Goal: Task Accomplishment & Management: Manage account settings

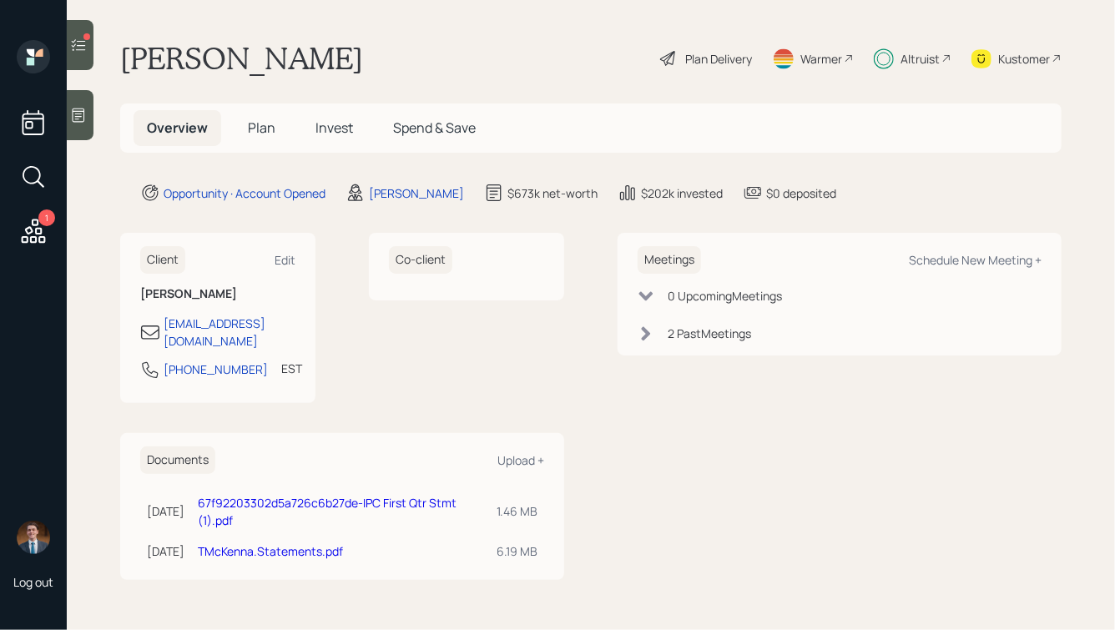
click at [337, 125] on span "Invest" at bounding box center [334, 128] width 38 height 18
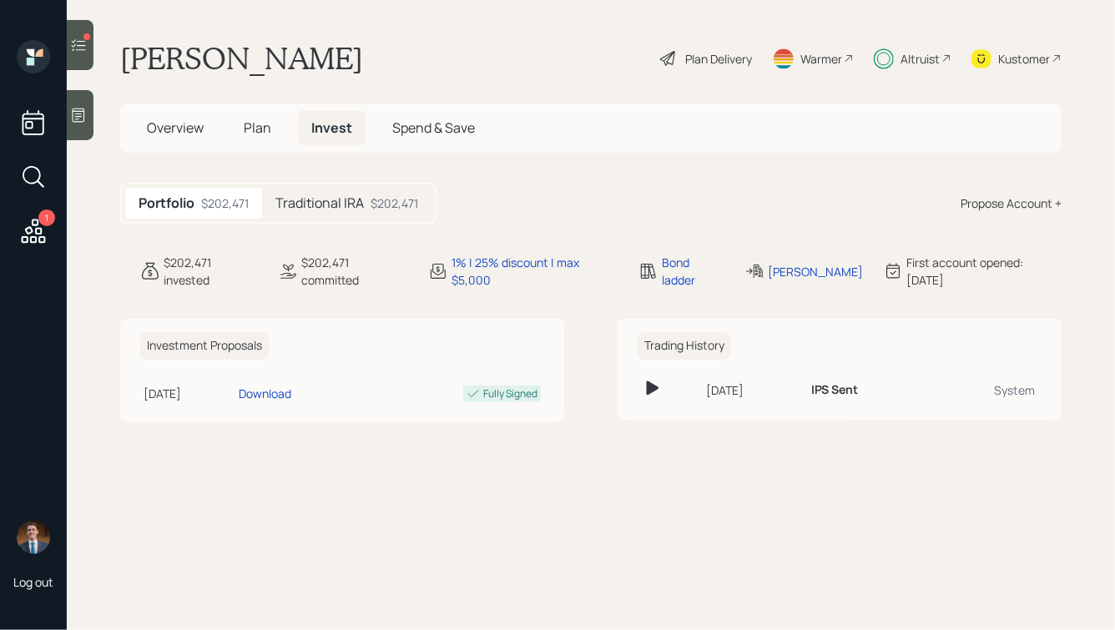
click at [320, 197] on h5 "Traditional IRA" at bounding box center [319, 203] width 88 height 16
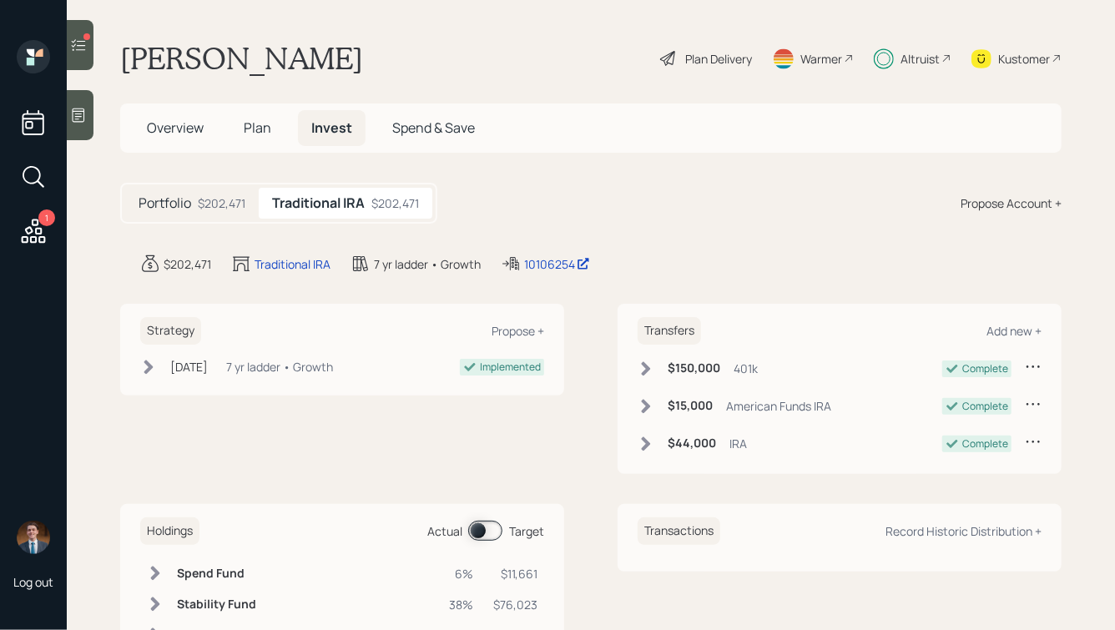
click at [243, 126] on h5 "Plan" at bounding box center [257, 128] width 54 height 36
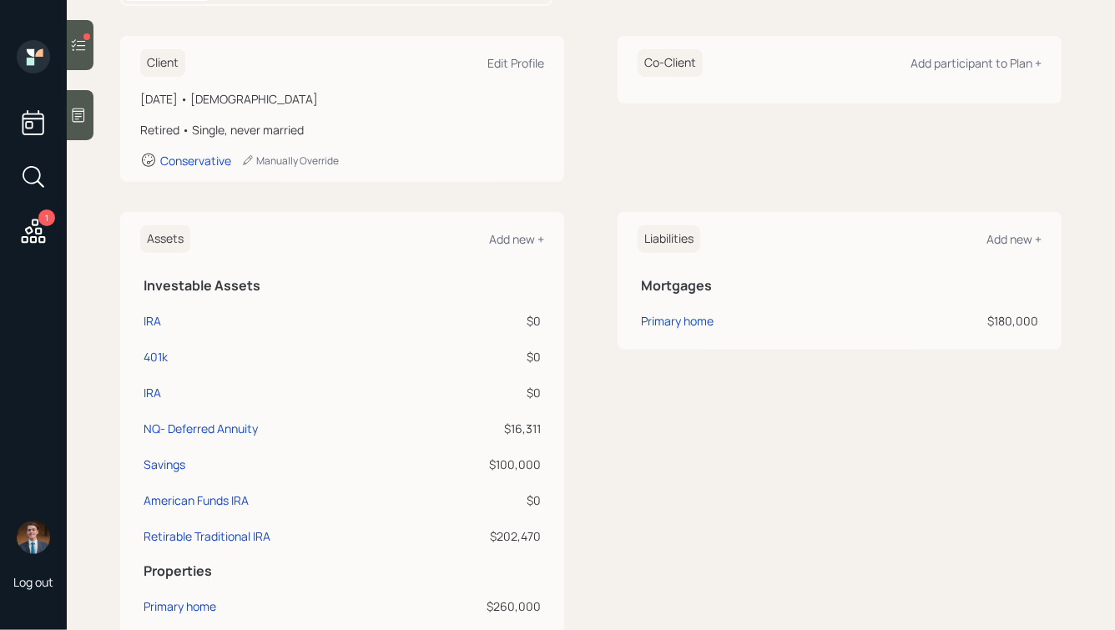
scroll to position [303, 0]
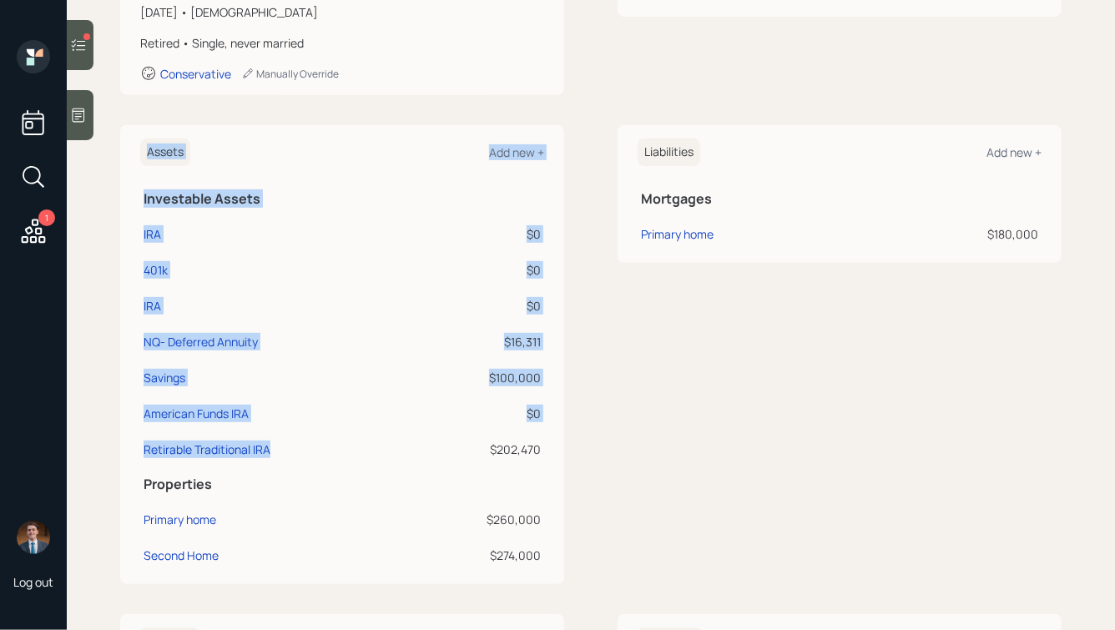
drag, startPoint x: 365, startPoint y: 460, endPoint x: 116, endPoint y: 214, distance: 349.9
click at [116, 214] on main "[PERSON_NAME] Plan Delivery Warmer Altruist Kustomer Overview Plan Invest Spend…" at bounding box center [591, 315] width 1048 height 630
click at [211, 191] on h5 "Investable Assets" at bounding box center [342, 199] width 397 height 16
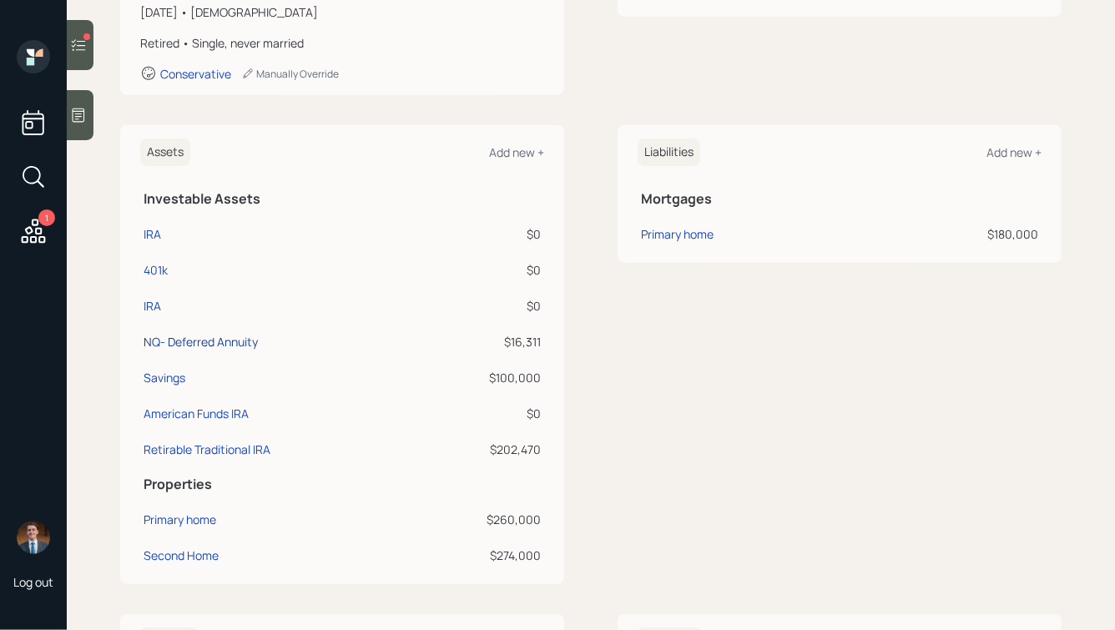
click at [204, 340] on div "NQ- Deferred Annuity" at bounding box center [201, 342] width 114 height 18
select select "taxable"
select select "balanced"
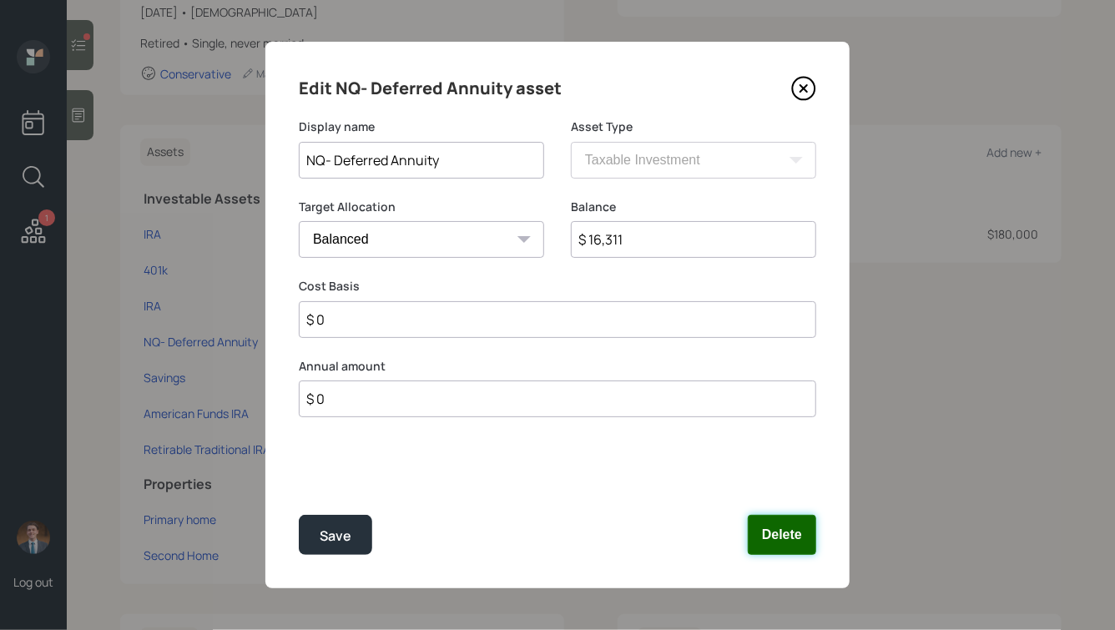
click at [781, 540] on button "Delete" at bounding box center [782, 535] width 68 height 40
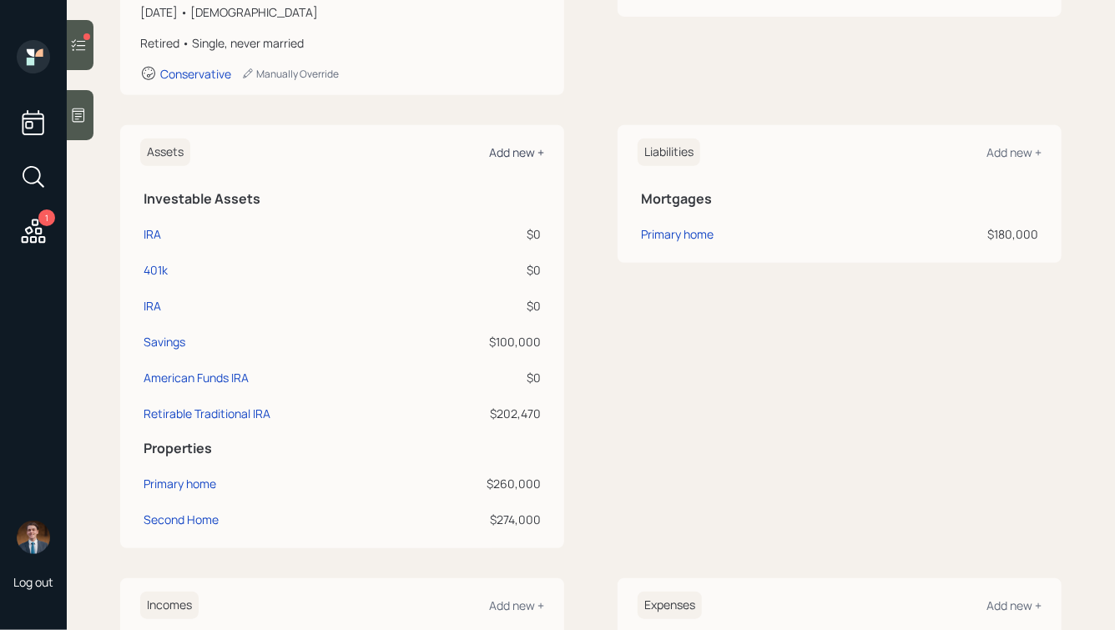
click at [522, 150] on div "Add new +" at bounding box center [516, 152] width 55 height 16
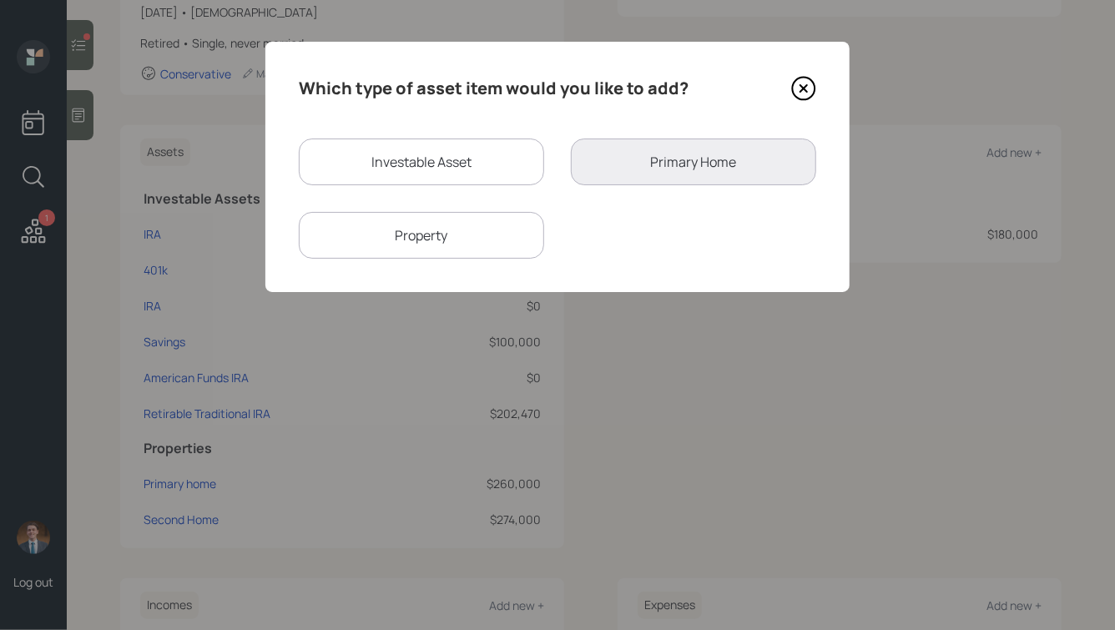
click at [447, 147] on div "Investable Asset" at bounding box center [421, 162] width 245 height 47
select select "taxable"
select select "balanced"
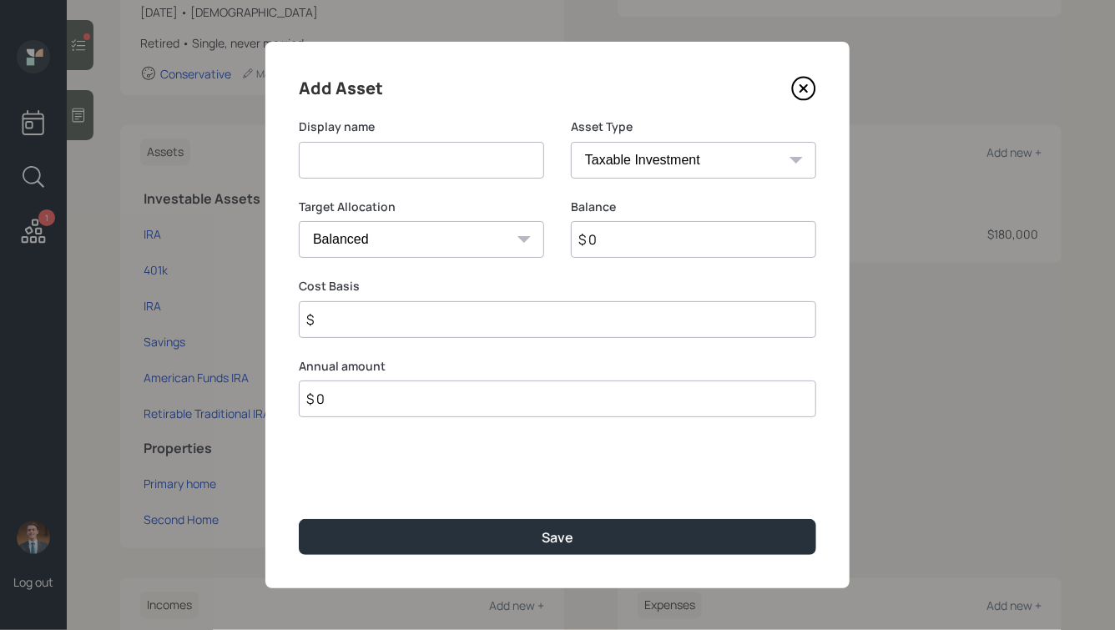
click at [426, 163] on input at bounding box center [421, 160] width 245 height 37
type input "IPC [PERSON_NAME]"
click at [636, 150] on select "SEP [PERSON_NAME] IRA 401(k) [PERSON_NAME] 401(k) 403(b) [PERSON_NAME] 403(b) 4…" at bounding box center [693, 160] width 245 height 37
select select "ira"
click at [571, 142] on select "SEP [PERSON_NAME] IRA 401(k) [PERSON_NAME] 401(k) 403(b) [PERSON_NAME] 403(b) 4…" at bounding box center [693, 160] width 245 height 37
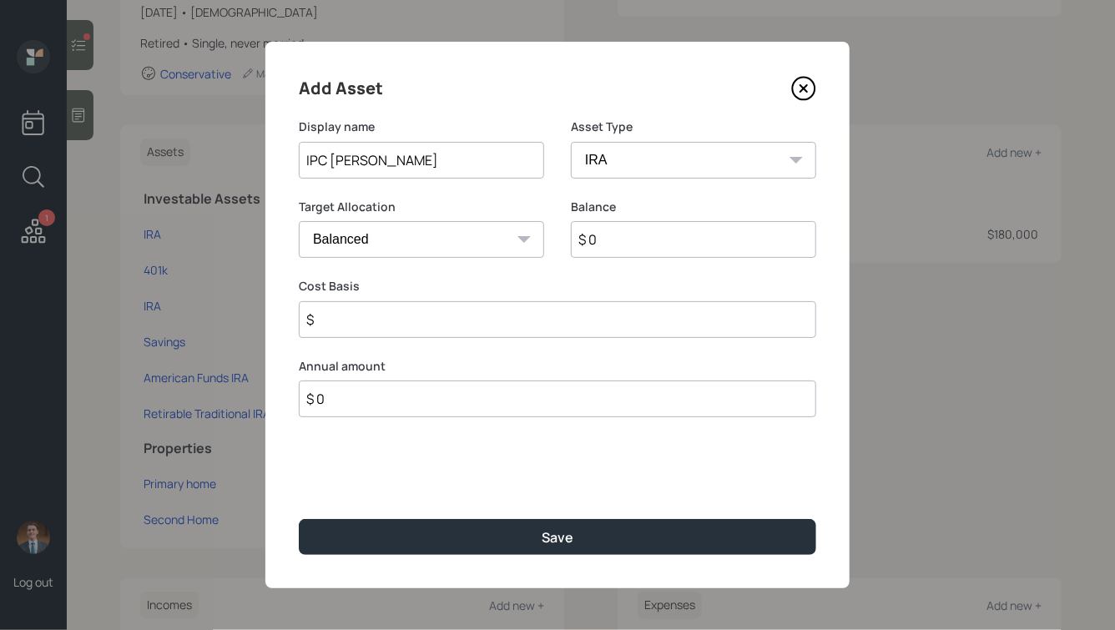
type input "$"
click at [635, 248] on input "$ 0" at bounding box center [693, 239] width 245 height 37
type input "$ 42,000"
type input "$ 0"
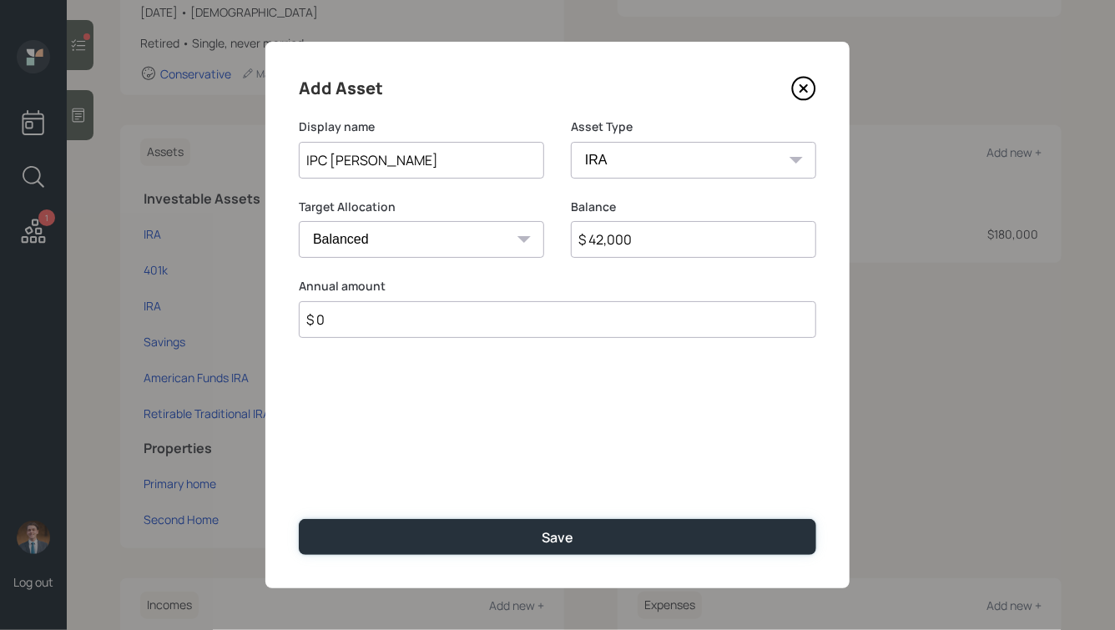
click at [299, 519] on button "Save" at bounding box center [557, 537] width 517 height 36
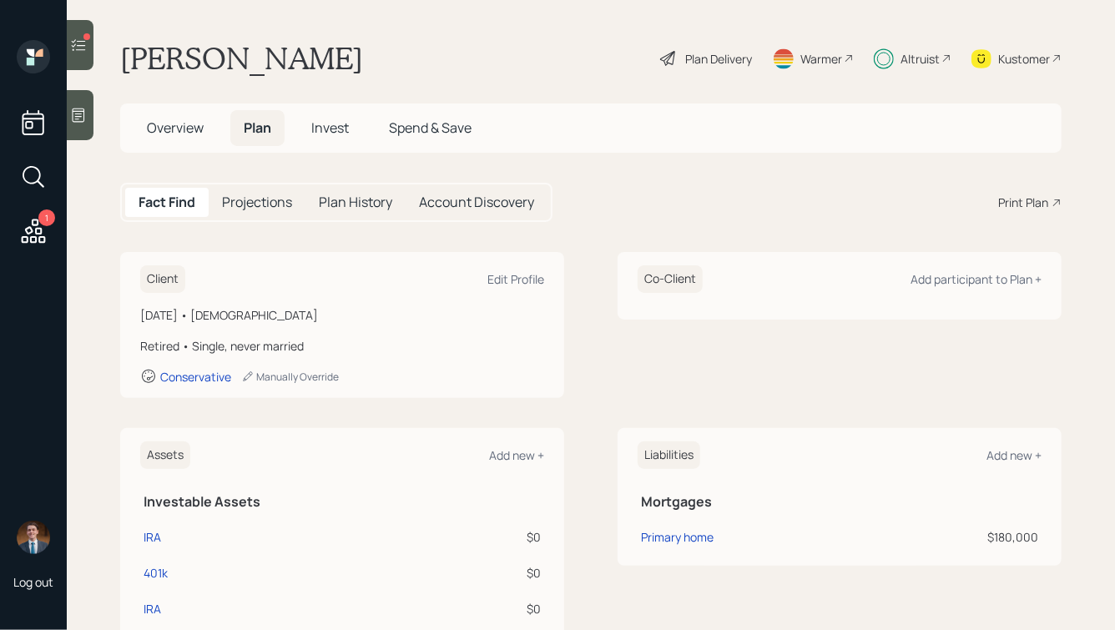
click at [709, 60] on div "Plan Delivery" at bounding box center [718, 59] width 67 height 18
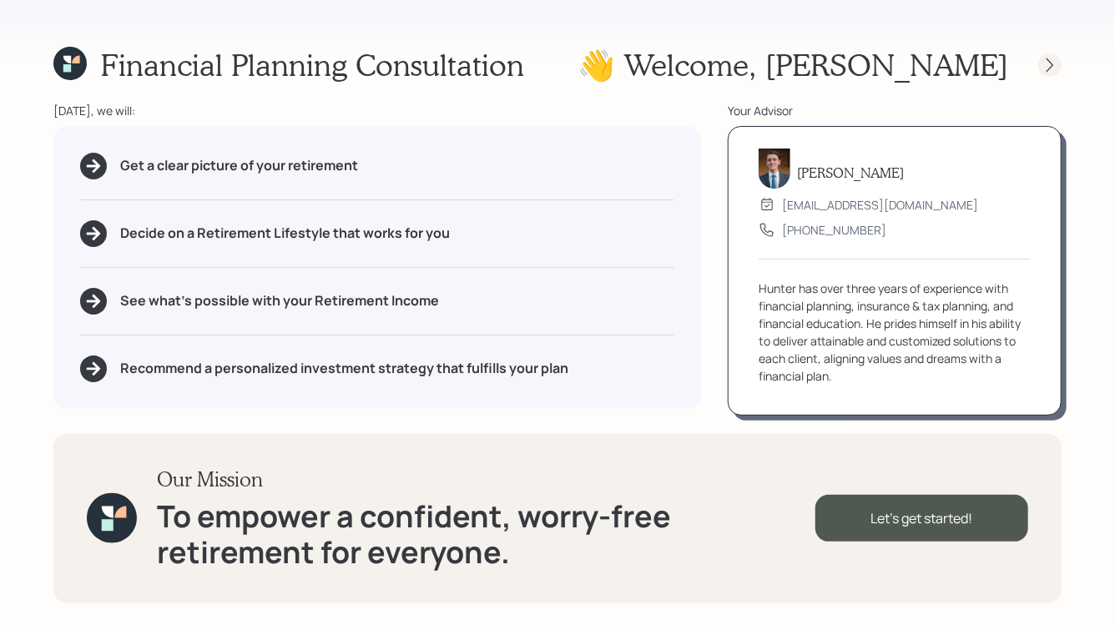
click at [1047, 64] on icon at bounding box center [1050, 65] width 17 height 17
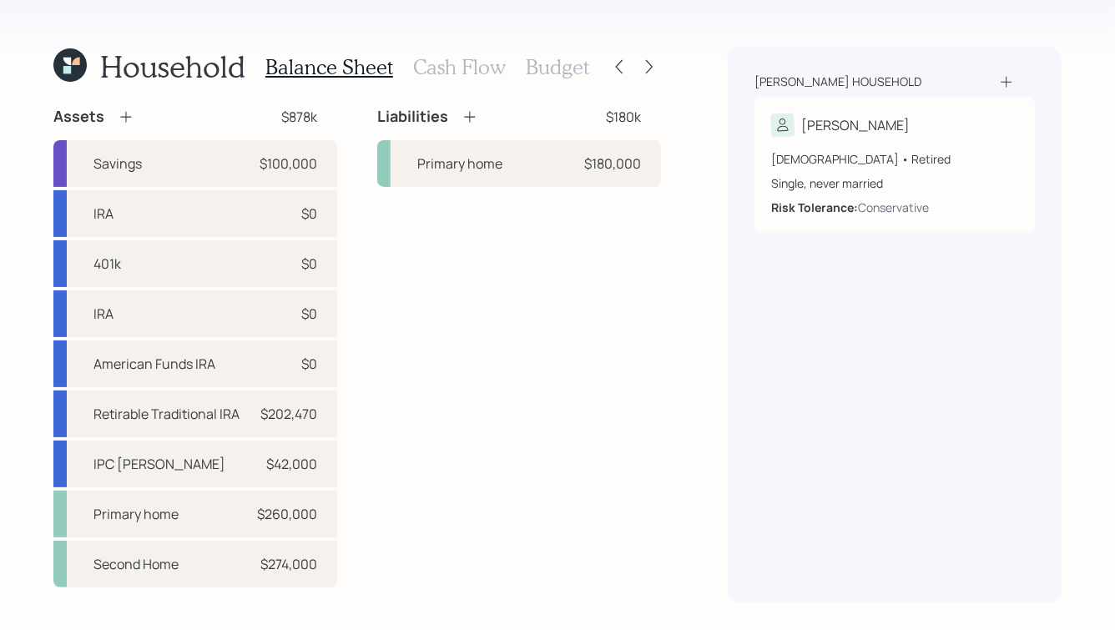
click at [563, 70] on h3 "Budget" at bounding box center [557, 67] width 63 height 24
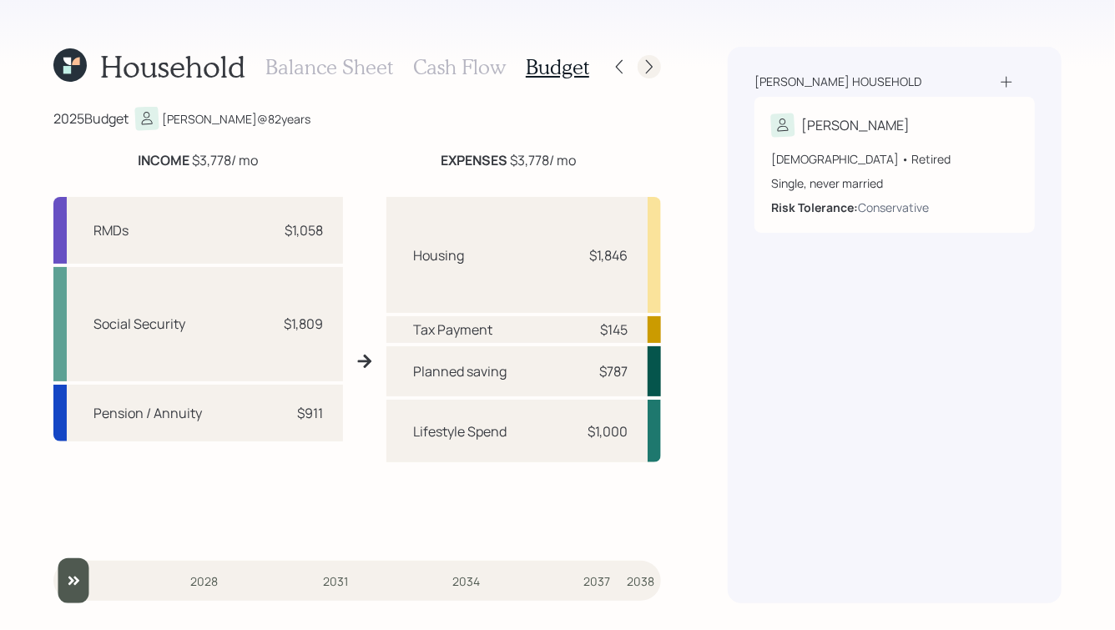
click at [646, 68] on icon at bounding box center [649, 66] width 17 height 17
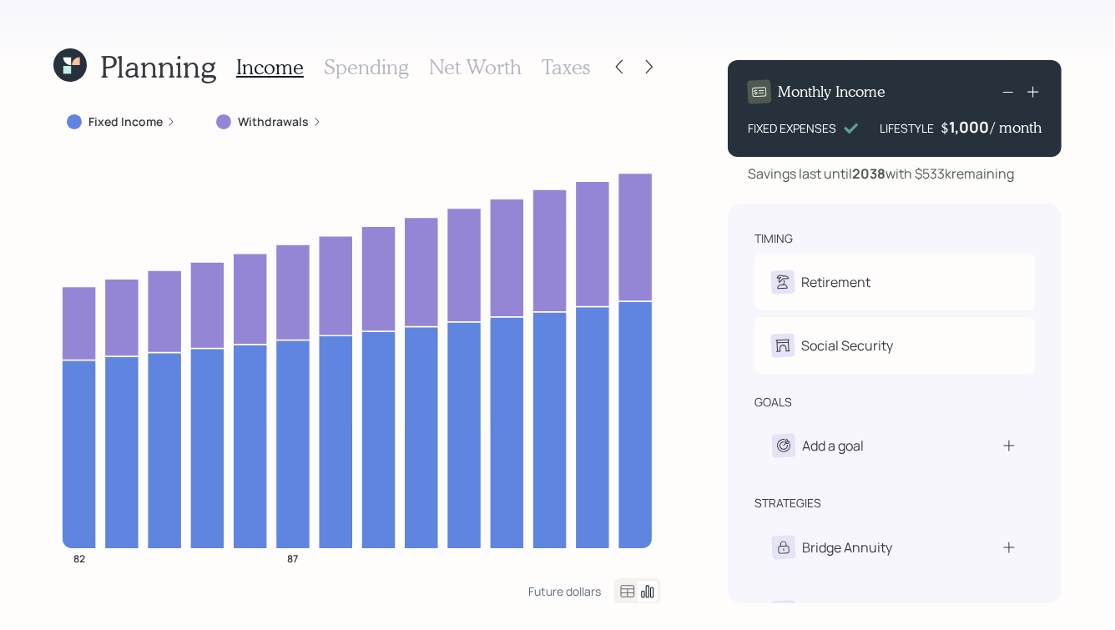
click at [583, 67] on h3 "Taxes" at bounding box center [566, 67] width 48 height 24
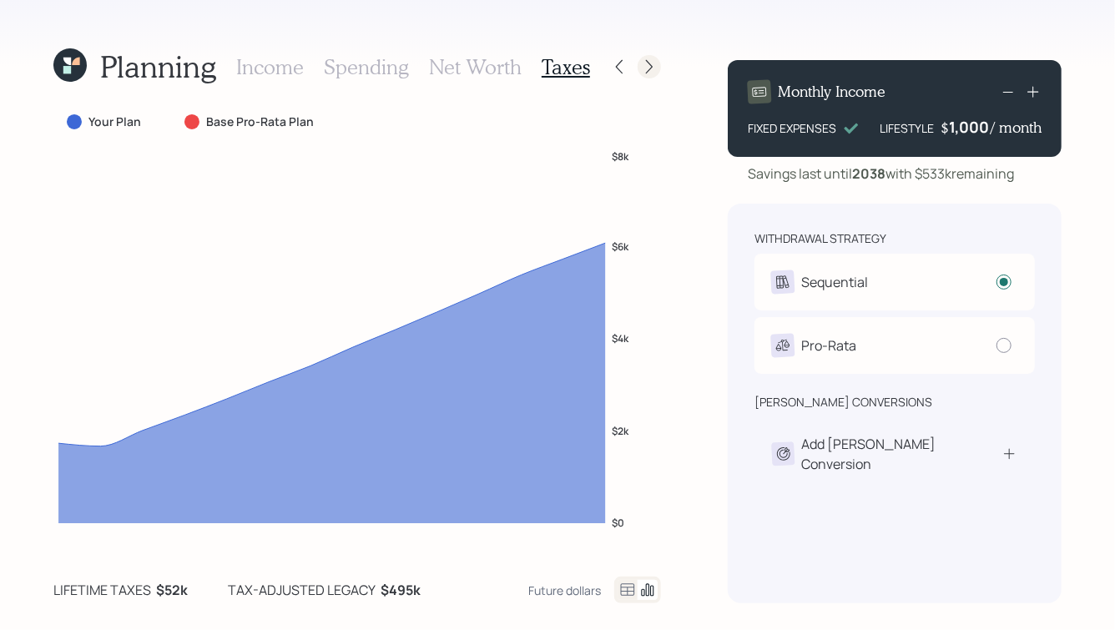
click at [643, 64] on icon at bounding box center [649, 66] width 17 height 17
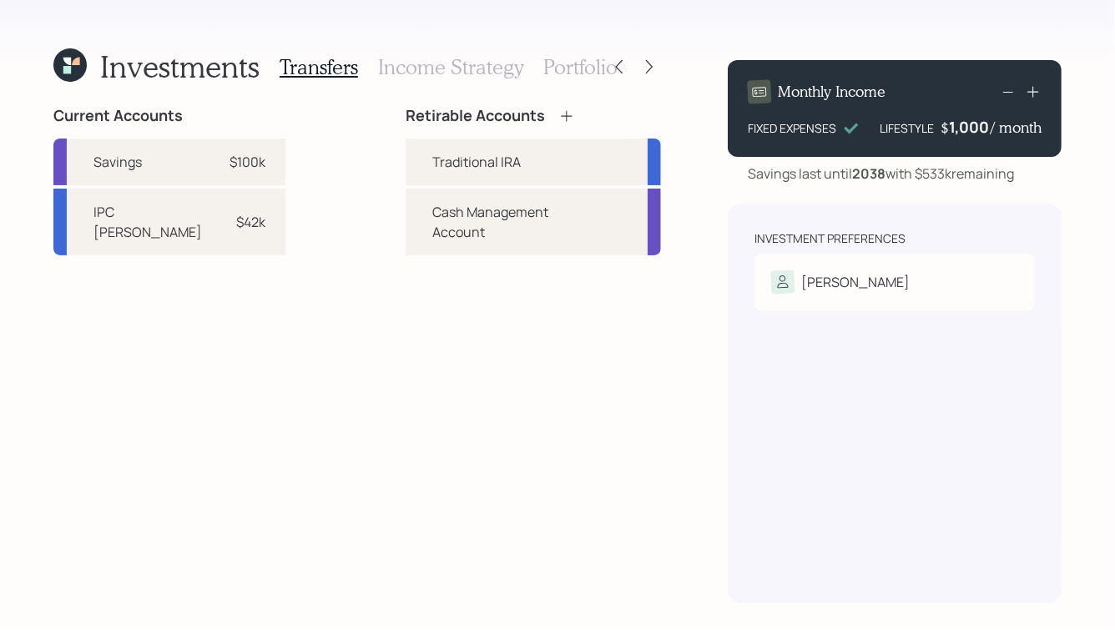
click at [584, 77] on h3 "Portfolio" at bounding box center [580, 67] width 74 height 24
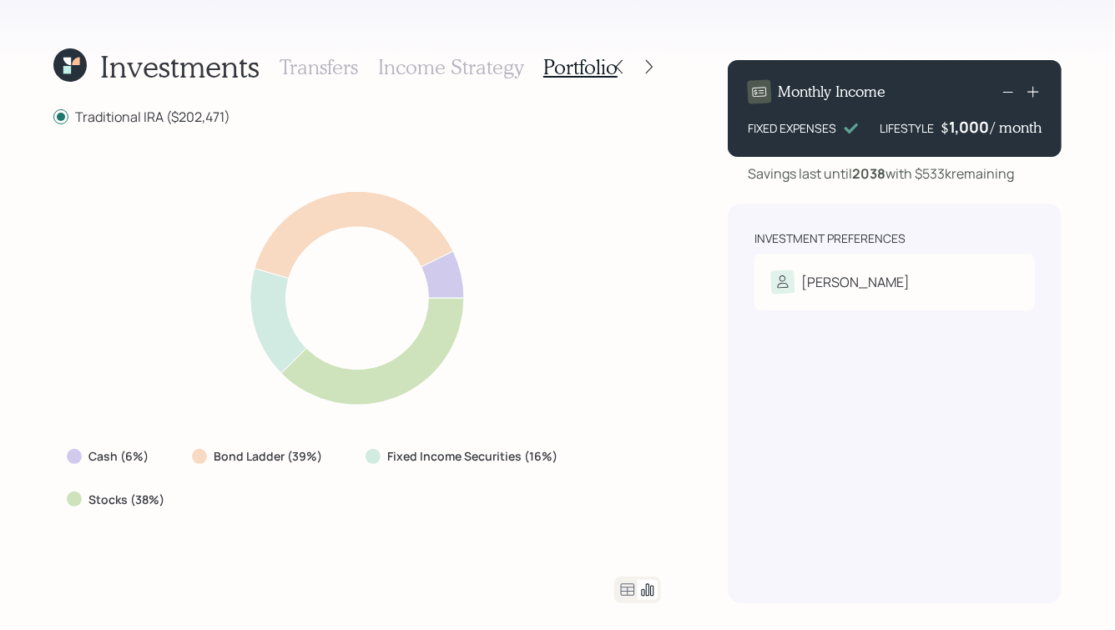
click at [450, 73] on h3 "Income Strategy" at bounding box center [450, 67] width 145 height 24
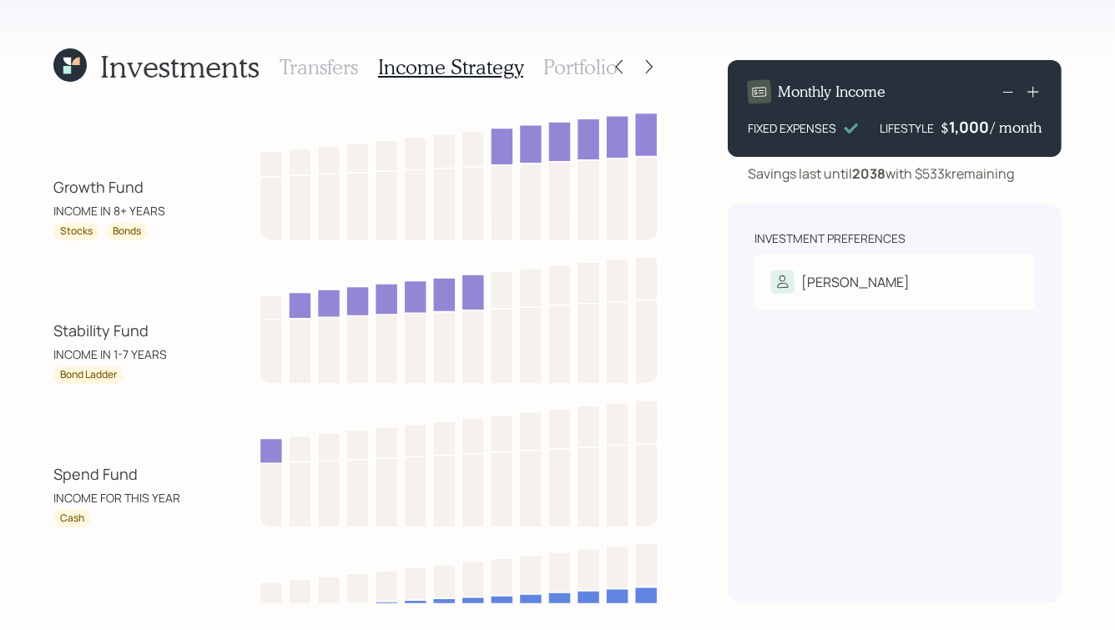
click at [283, 65] on h3 "Transfers" at bounding box center [319, 67] width 78 height 24
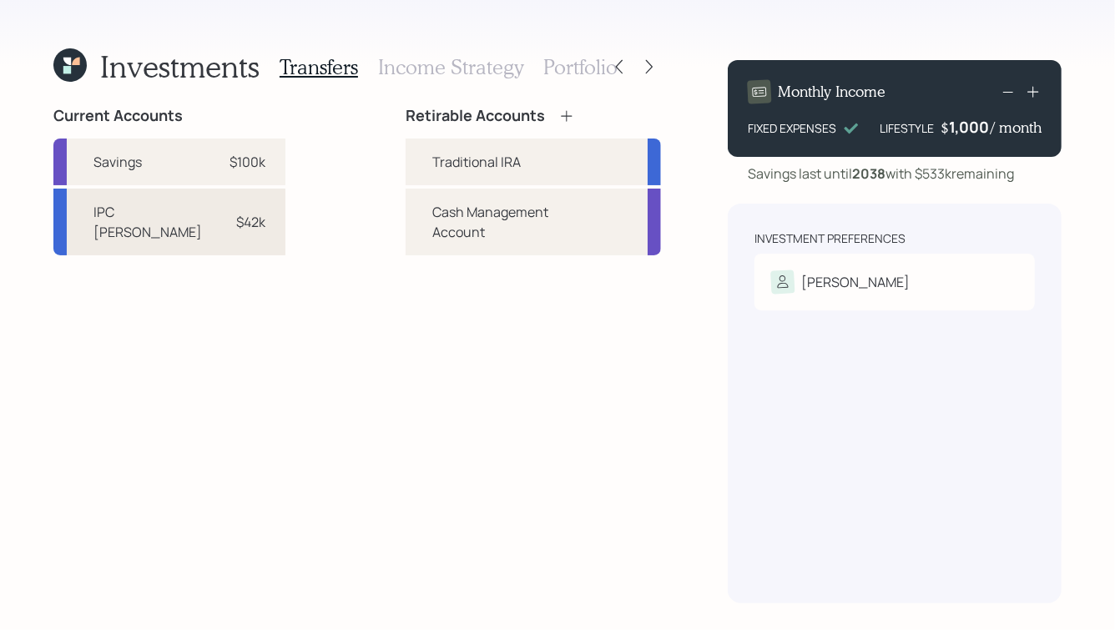
click at [215, 223] on div "$42k" at bounding box center [240, 222] width 50 height 20
click at [432, 165] on div "Traditional IRA" at bounding box center [476, 162] width 88 height 20
select select "943f015d-fbdc-4402-8cff-d81b21b42e9b"
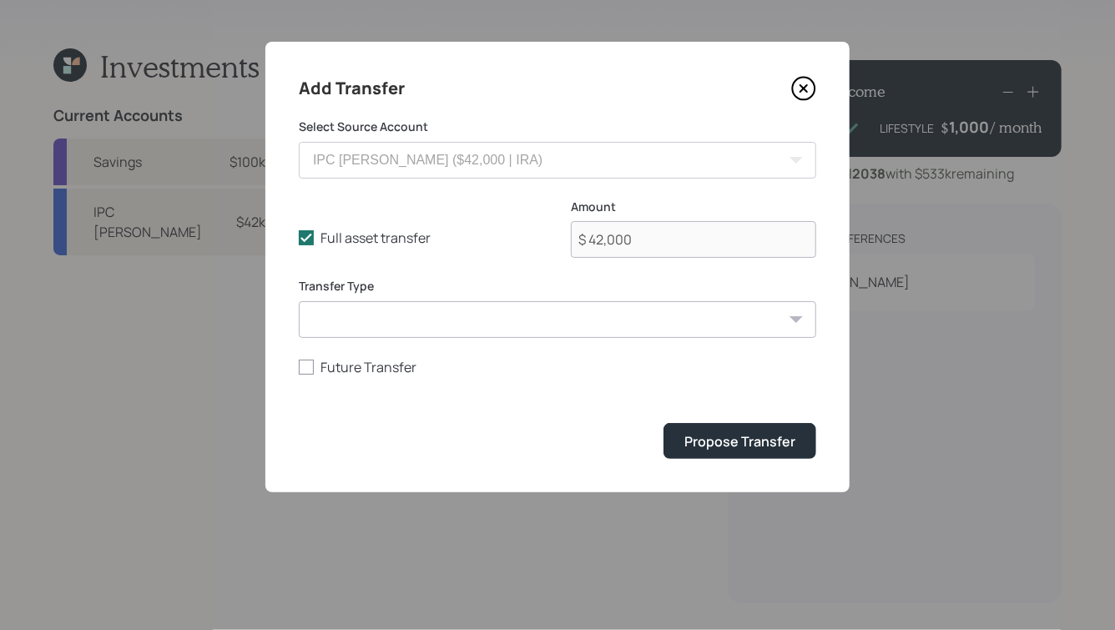
click at [687, 318] on select "ACAT Transfer Non ACAT Transfer Capitalize Rollover Rollover Deposit" at bounding box center [557, 319] width 517 height 37
select select "non_acat_transfer"
click at [299, 301] on select "ACAT Transfer Non ACAT Transfer Capitalize Rollover Rollover Deposit" at bounding box center [557, 319] width 517 height 37
click at [730, 447] on div "Propose Transfer" at bounding box center [739, 441] width 111 height 18
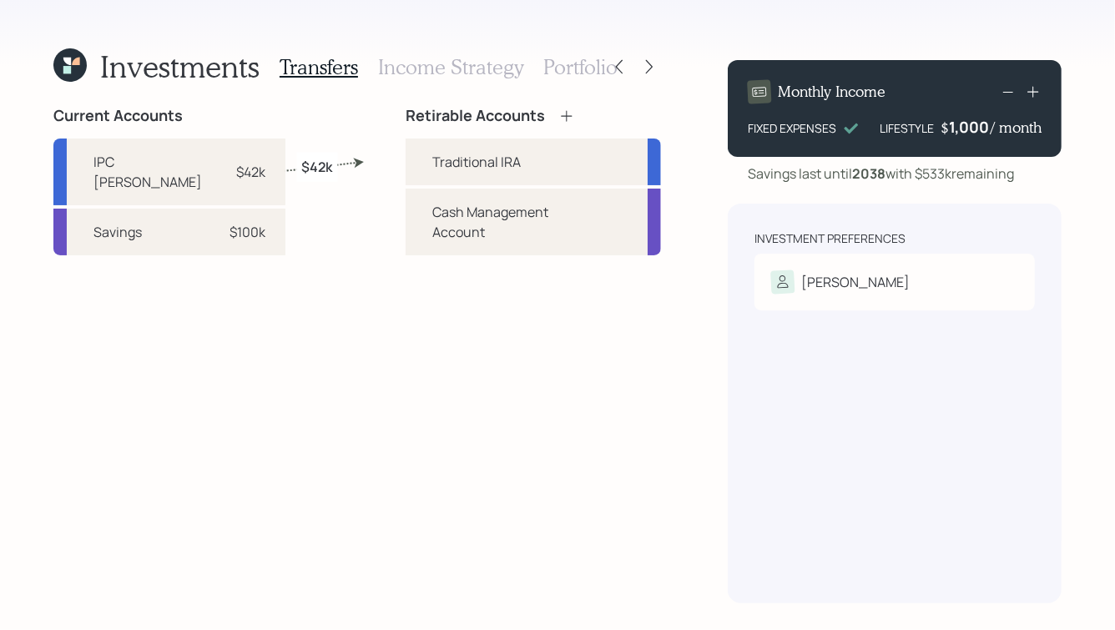
click at [80, 68] on icon at bounding box center [69, 64] width 33 height 33
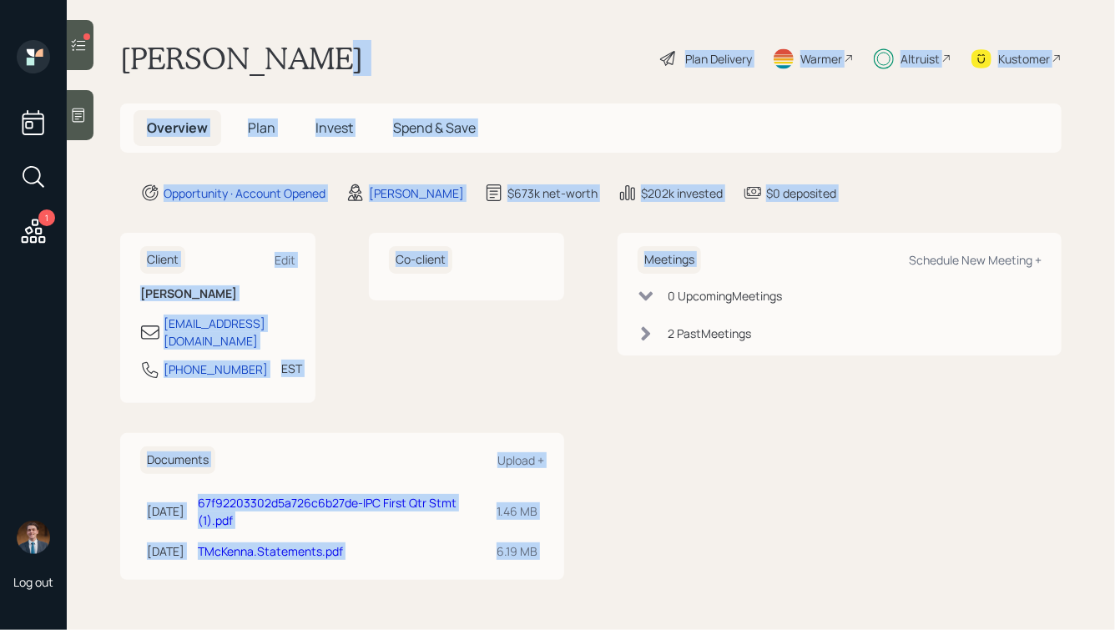
drag, startPoint x: 890, startPoint y: 215, endPoint x: 436, endPoint y: 53, distance: 482.3
click at [436, 53] on main "[PERSON_NAME] Plan Delivery Warmer Altruist Kustomer Overview Plan Invest Spend…" at bounding box center [591, 315] width 1048 height 630
click at [436, 53] on div "[PERSON_NAME] Plan Delivery Warmer Altruist Kustomer" at bounding box center [590, 58] width 941 height 37
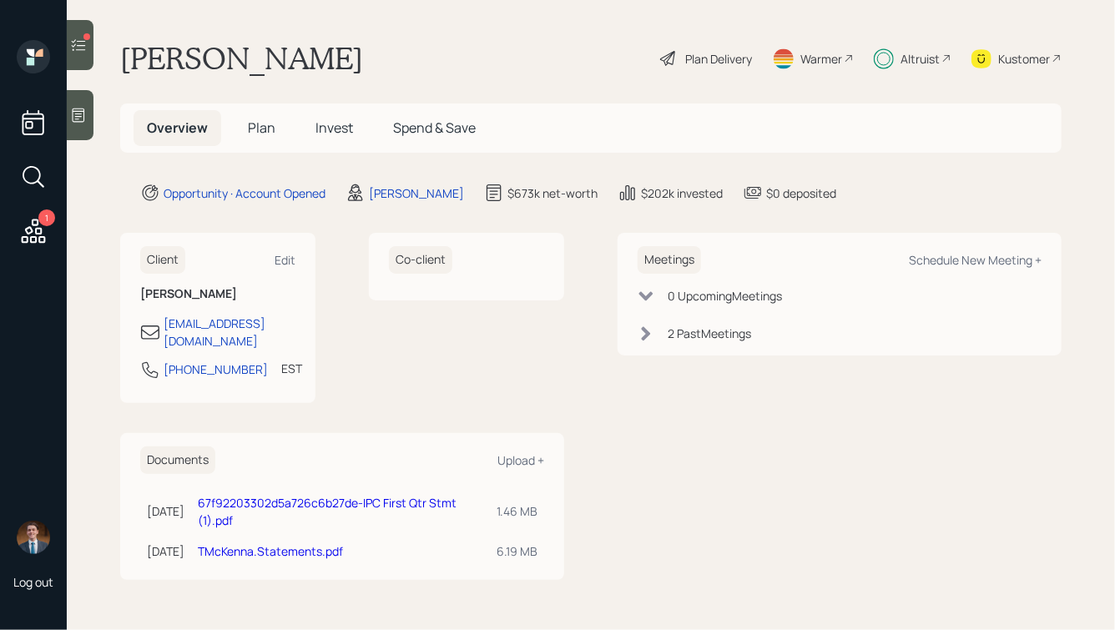
click at [300, 129] on div "Overview Plan Invest Spend & Save" at bounding box center [312, 128] width 356 height 36
click at [340, 129] on span "Invest" at bounding box center [334, 128] width 38 height 18
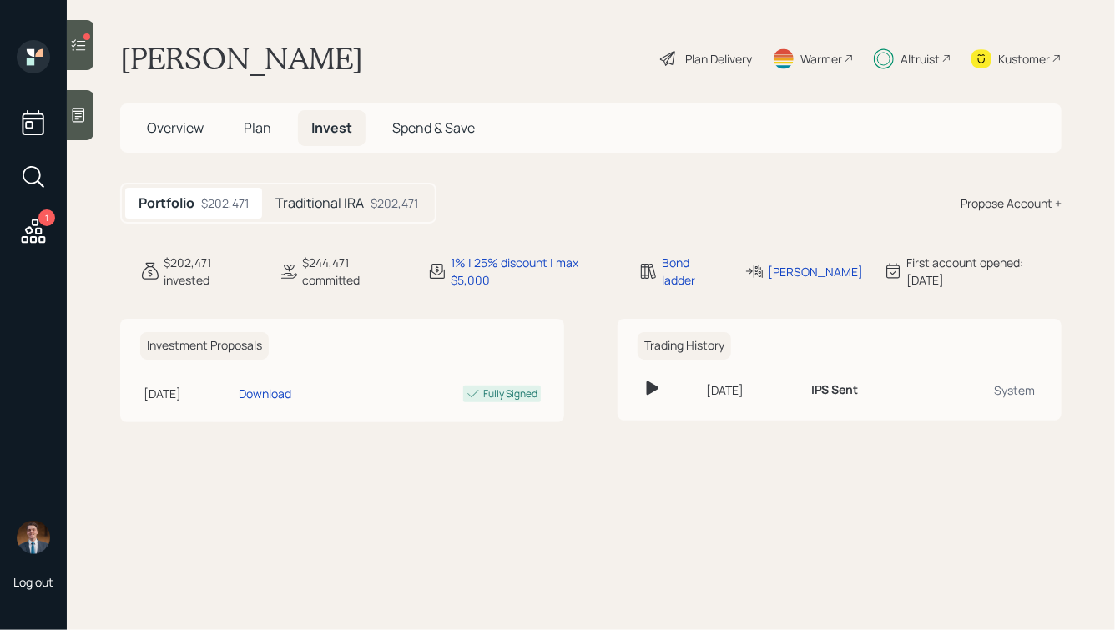
click at [310, 195] on h5 "Traditional IRA" at bounding box center [319, 203] width 88 height 16
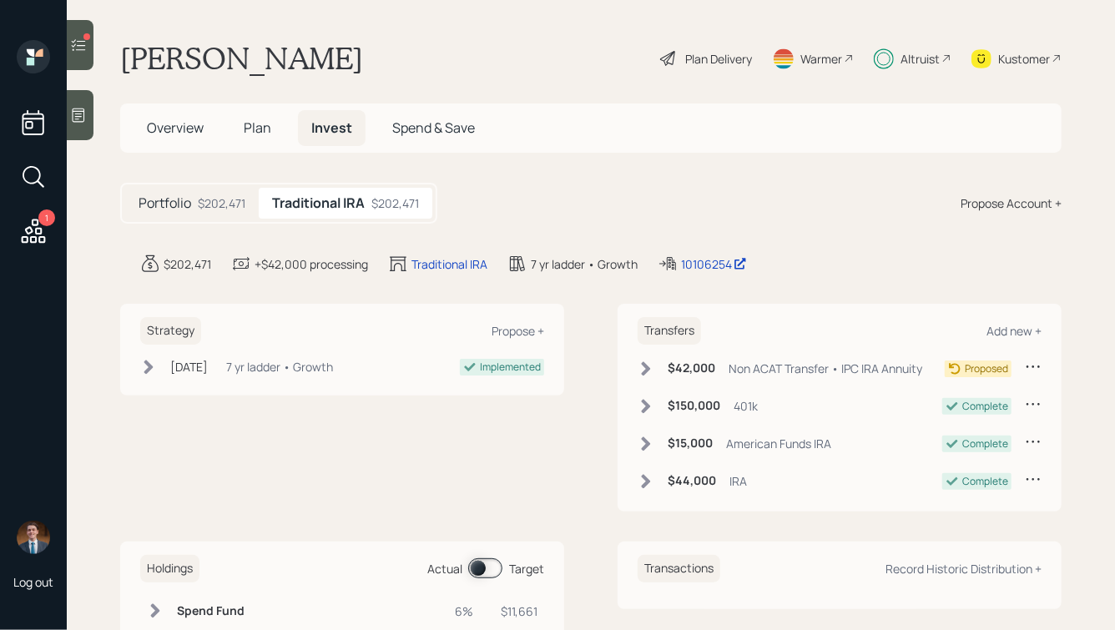
click at [648, 363] on icon at bounding box center [646, 369] width 17 height 17
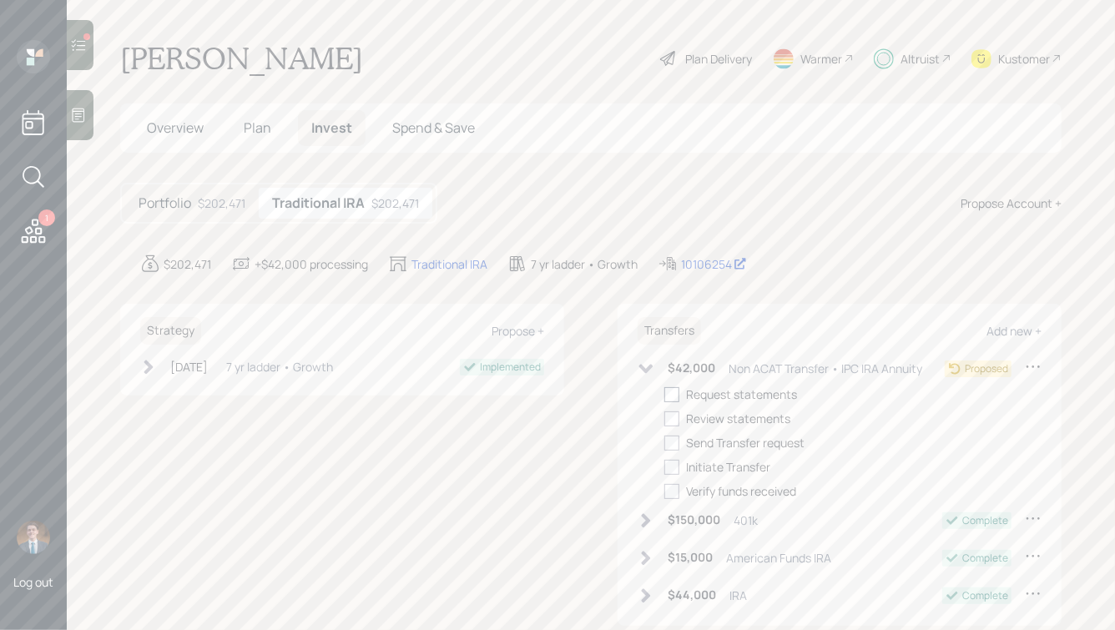
click at [675, 390] on div at bounding box center [671, 394] width 15 height 15
click at [664, 394] on input "checkbox" at bounding box center [663, 394] width 1 height 1
checkbox input "true"
click at [671, 426] on div at bounding box center [671, 418] width 15 height 15
click at [664, 419] on input "checkbox" at bounding box center [663, 418] width 1 height 1
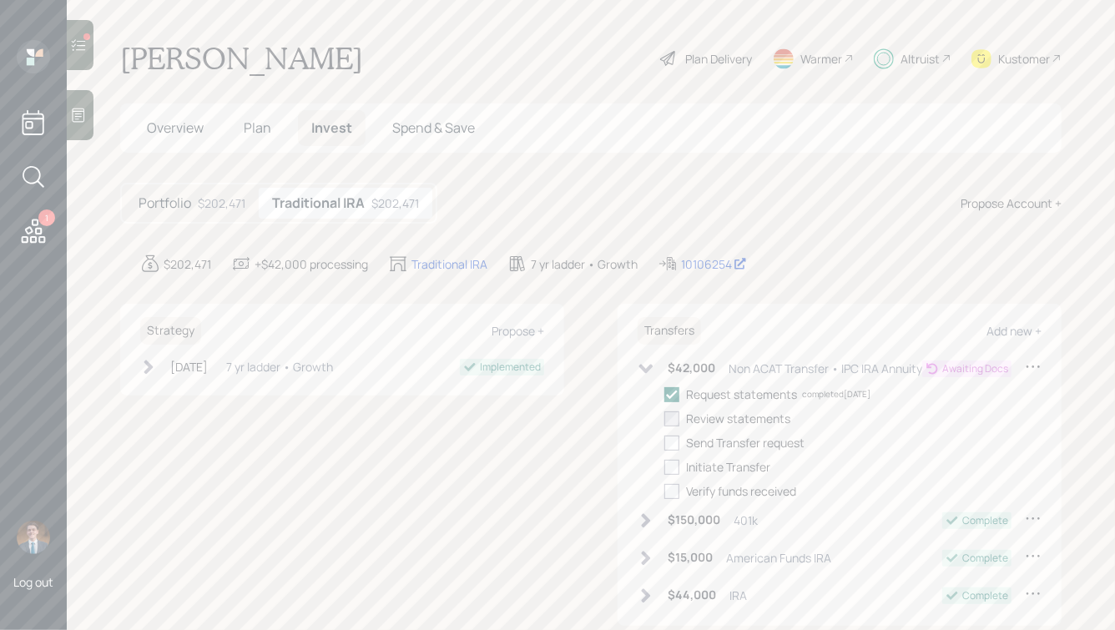
checkbox input "true"
click at [671, 440] on div at bounding box center [671, 443] width 15 height 15
click at [664, 442] on input "checkbox" at bounding box center [663, 442] width 1 height 1
checkbox input "true"
click at [673, 467] on div at bounding box center [671, 467] width 15 height 15
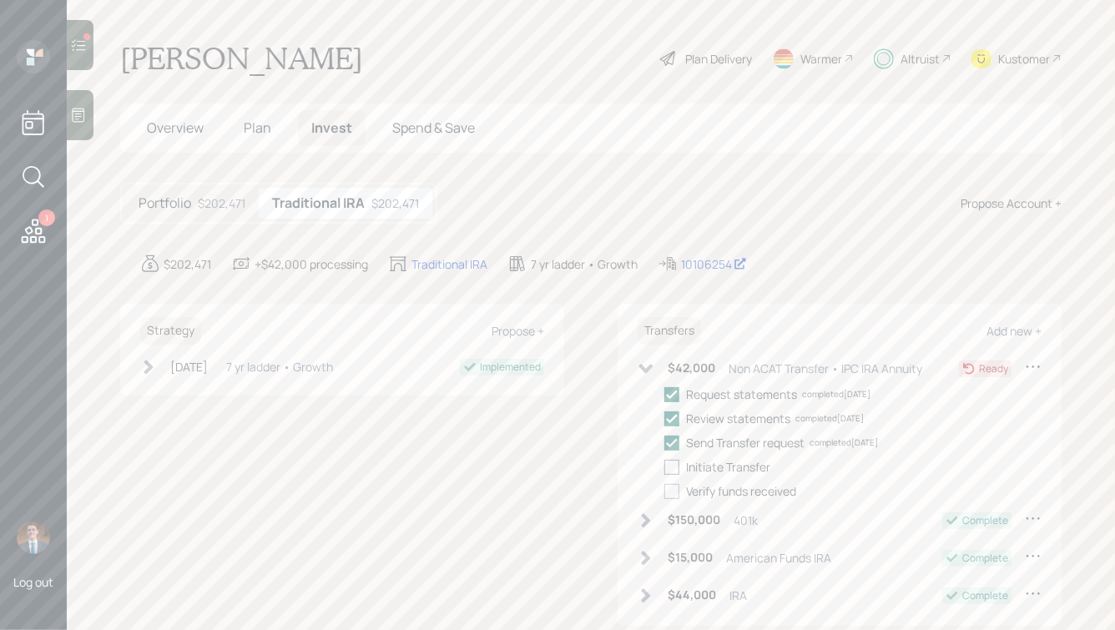
click at [664, 467] on input "checkbox" at bounding box center [663, 467] width 1 height 1
checkbox input "true"
